Goal: Book appointment/travel/reservation

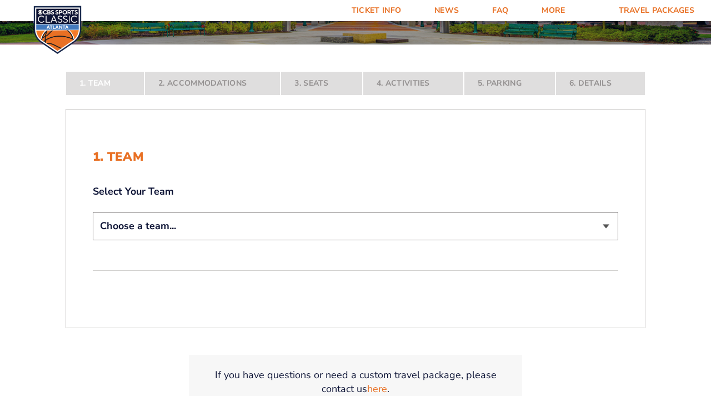
scroll to position [172, 0]
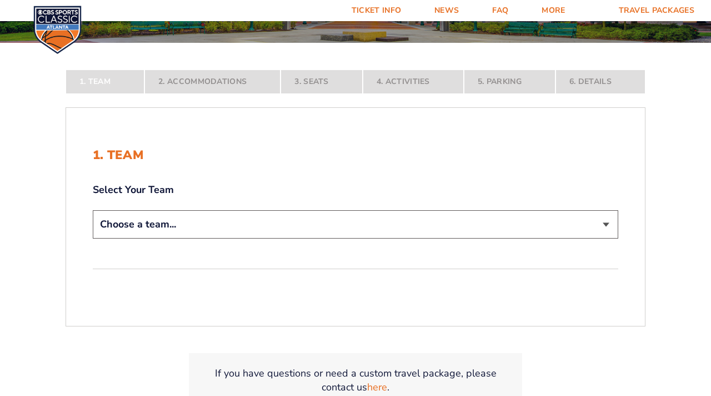
select select "12756"
click option "[US_STATE] Tar Heels" at bounding box center [0, 0] width 0 height 0
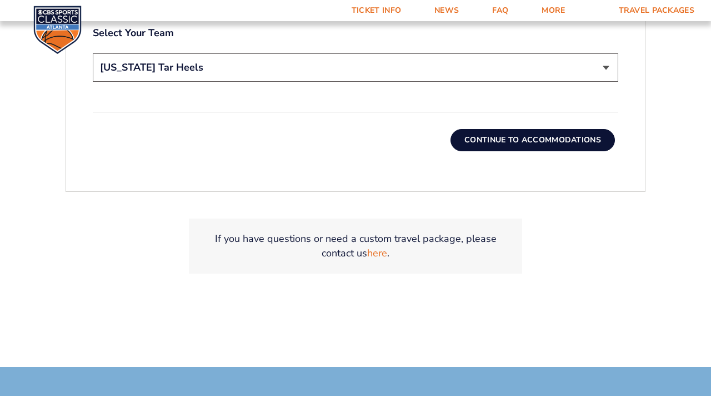
scroll to position [421, 0]
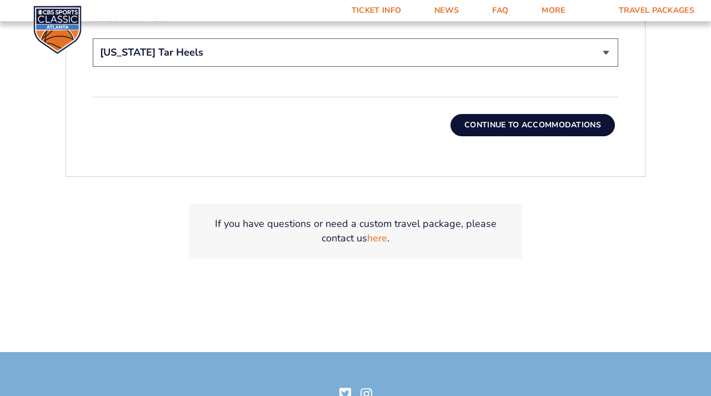
click at [513, 127] on button "Continue To Accommodations" at bounding box center [533, 125] width 165 height 22
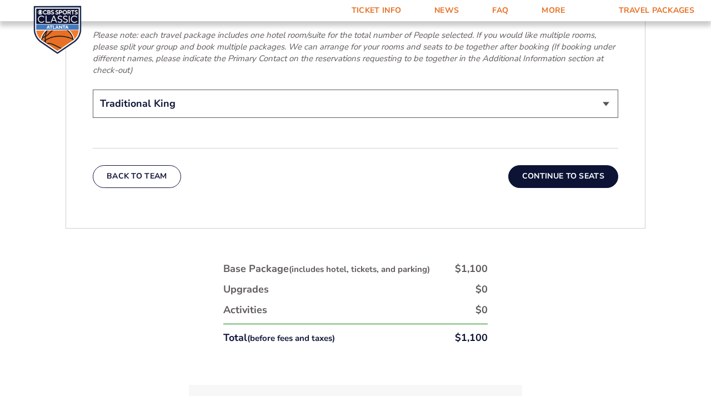
scroll to position [1837, 0]
click at [554, 165] on button "Continue To Seats" at bounding box center [564, 176] width 110 height 22
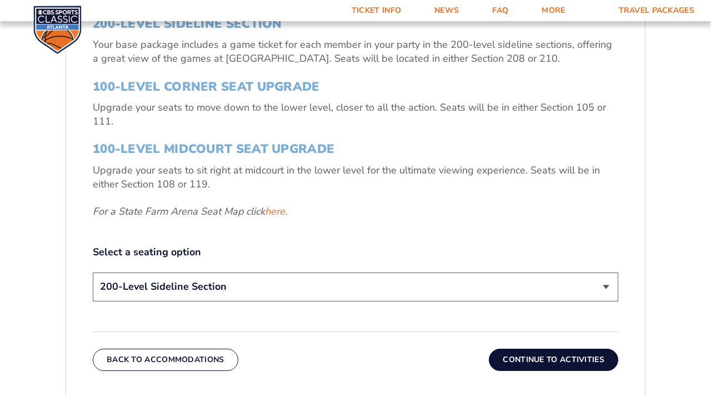
scroll to position [417, 0]
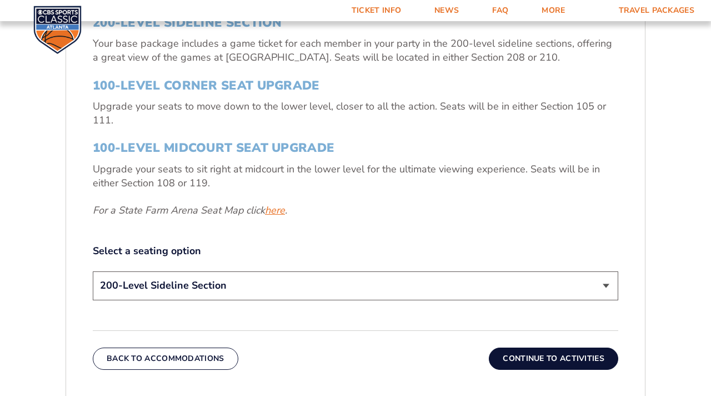
click at [279, 212] on link "here" at bounding box center [275, 210] width 20 height 14
click at [277, 212] on link "here" at bounding box center [275, 210] width 20 height 14
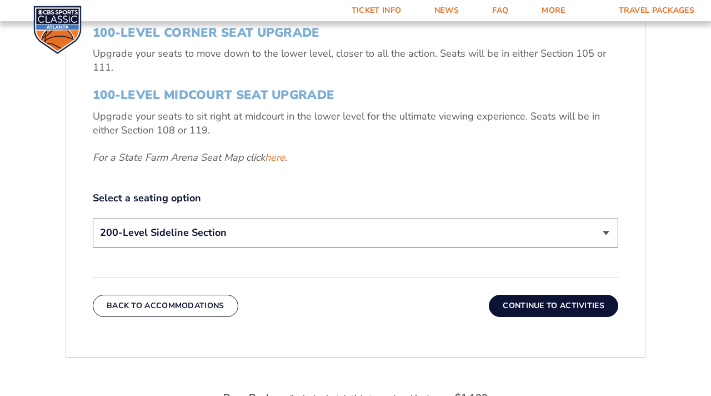
scroll to position [479, 0]
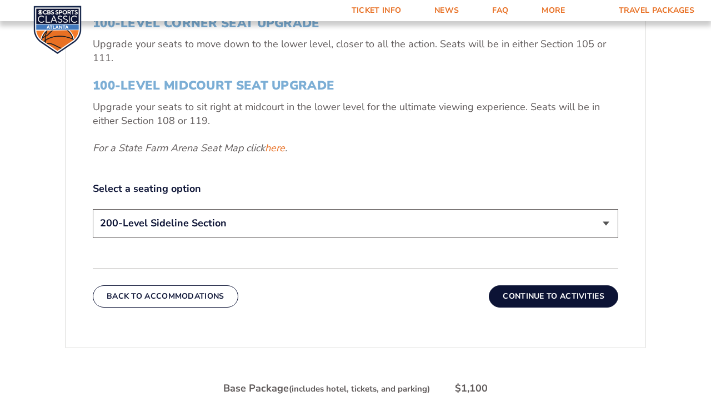
select select "100-Level Midcourt Seat Upgrade"
click option "100-Level Midcourt Seat Upgrade (+$595 per person)" at bounding box center [0, 0] width 0 height 0
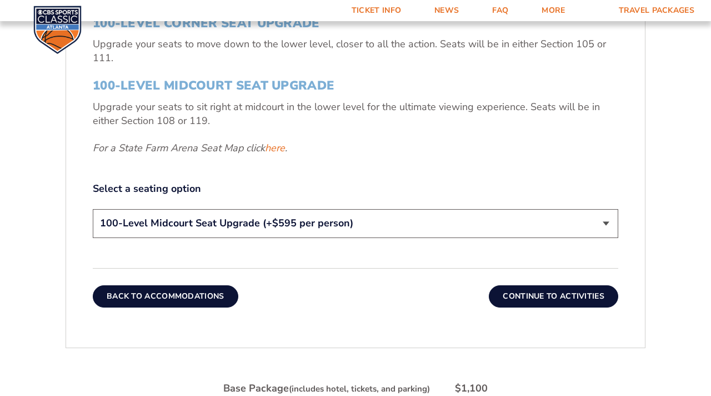
click at [197, 292] on button "Back To Accommodations" at bounding box center [166, 296] width 146 height 22
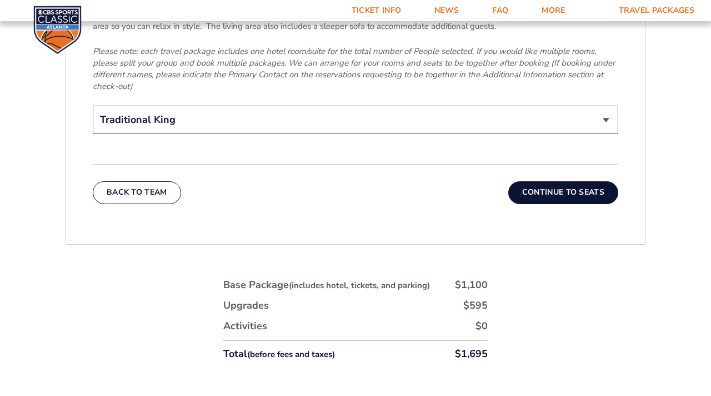
scroll to position [1838, 0]
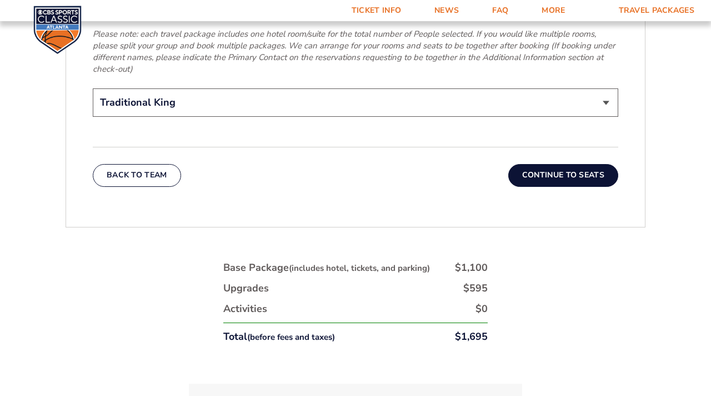
click at [589, 164] on button "Continue To Seats" at bounding box center [564, 175] width 110 height 22
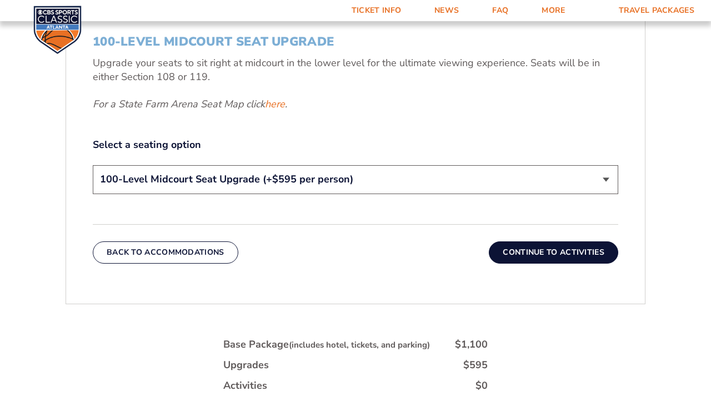
scroll to position [538, 0]
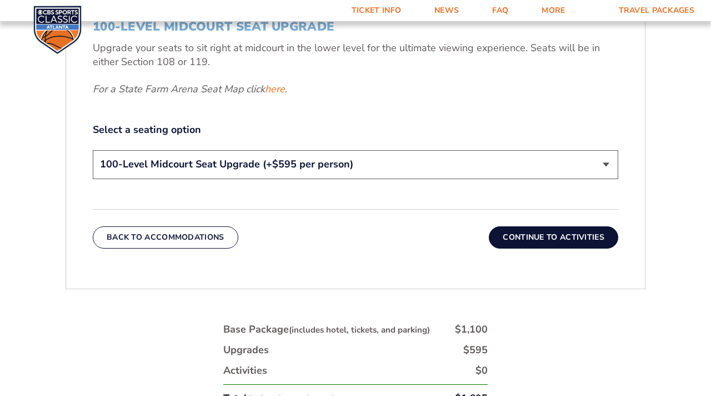
click at [575, 236] on button "Continue To Activities" at bounding box center [554, 237] width 130 height 22
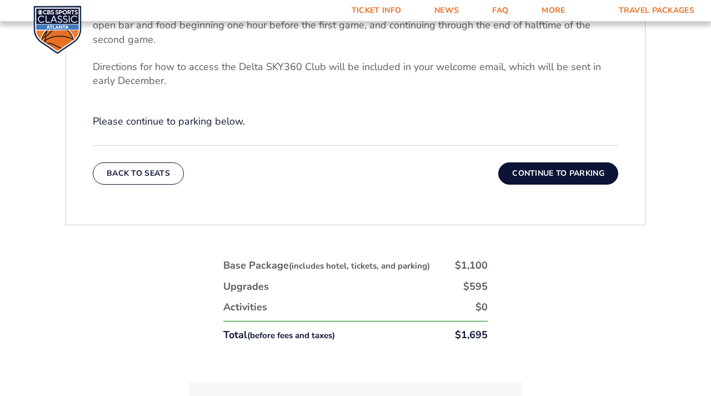
scroll to position [470, 0]
click at [568, 175] on button "Continue To Parking" at bounding box center [559, 173] width 120 height 22
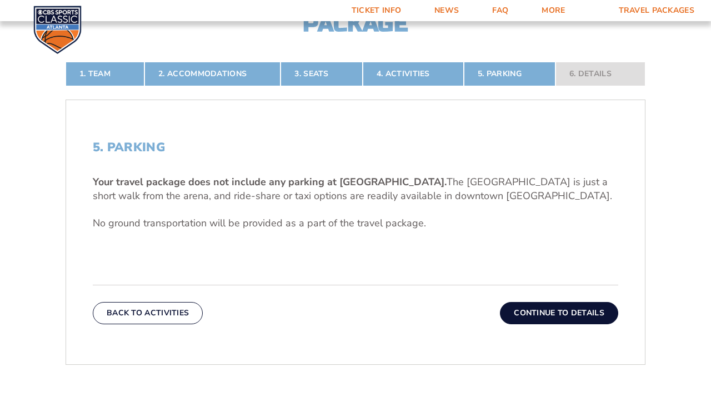
scroll to position [258, 0]
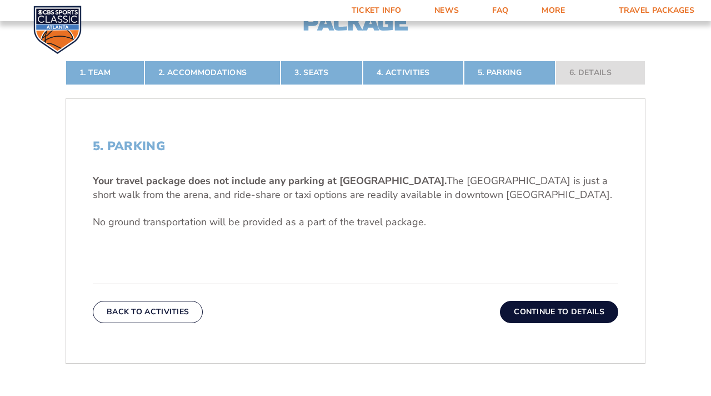
click at [576, 305] on button "Continue To Details" at bounding box center [559, 312] width 118 height 22
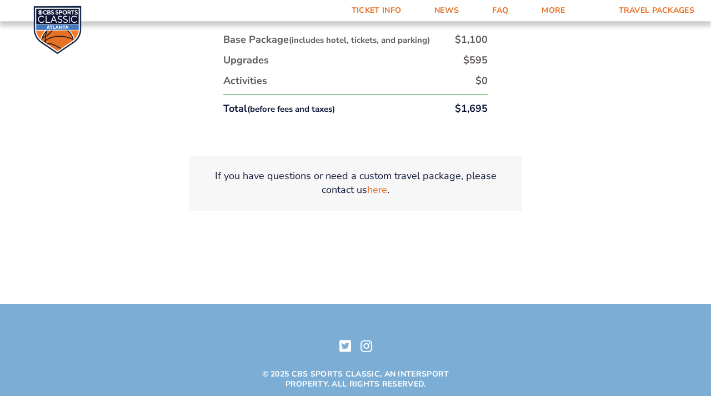
scroll to position [639, 0]
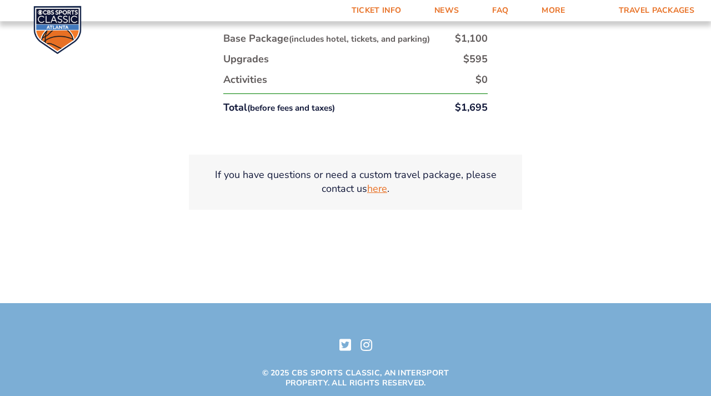
click at [381, 189] on link "here" at bounding box center [377, 189] width 20 height 14
